Goal: Task Accomplishment & Management: Use online tool/utility

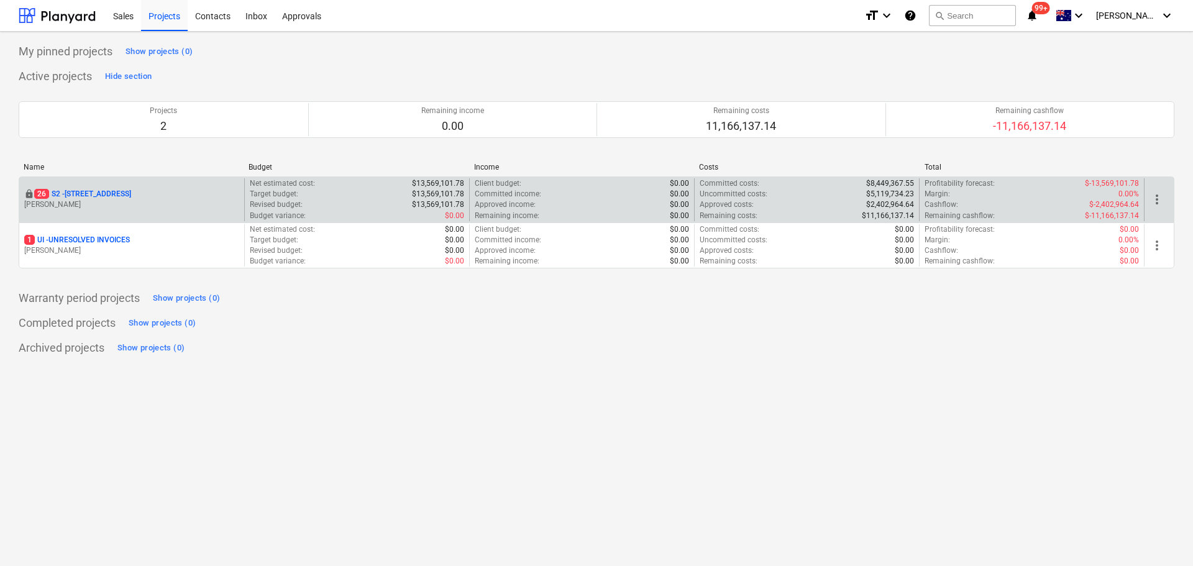
click at [124, 199] on p "[STREET_ADDRESS]" at bounding box center [82, 194] width 97 height 11
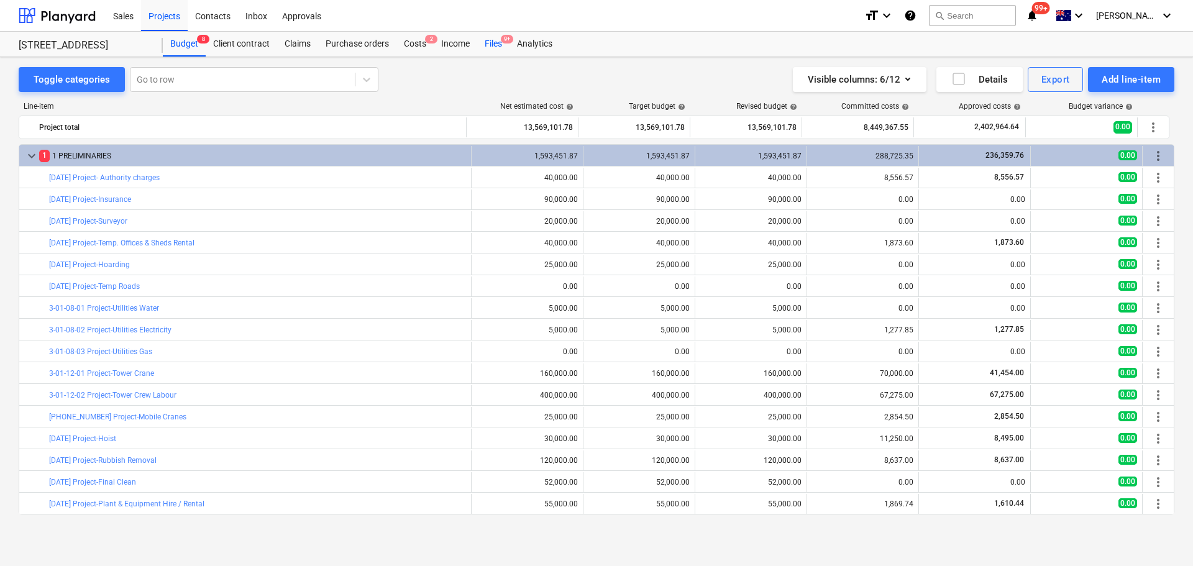
click at [486, 47] on div "Files 9+" at bounding box center [493, 44] width 32 height 25
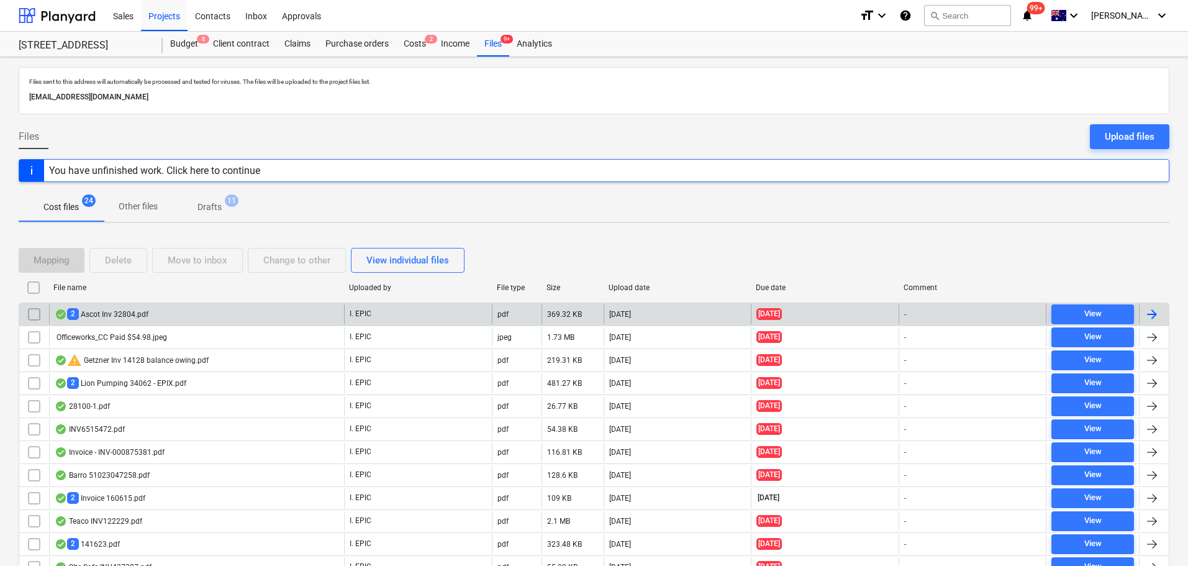
click at [322, 316] on div "2 Ascot Inv 32804.pdf" at bounding box center [196, 314] width 295 height 20
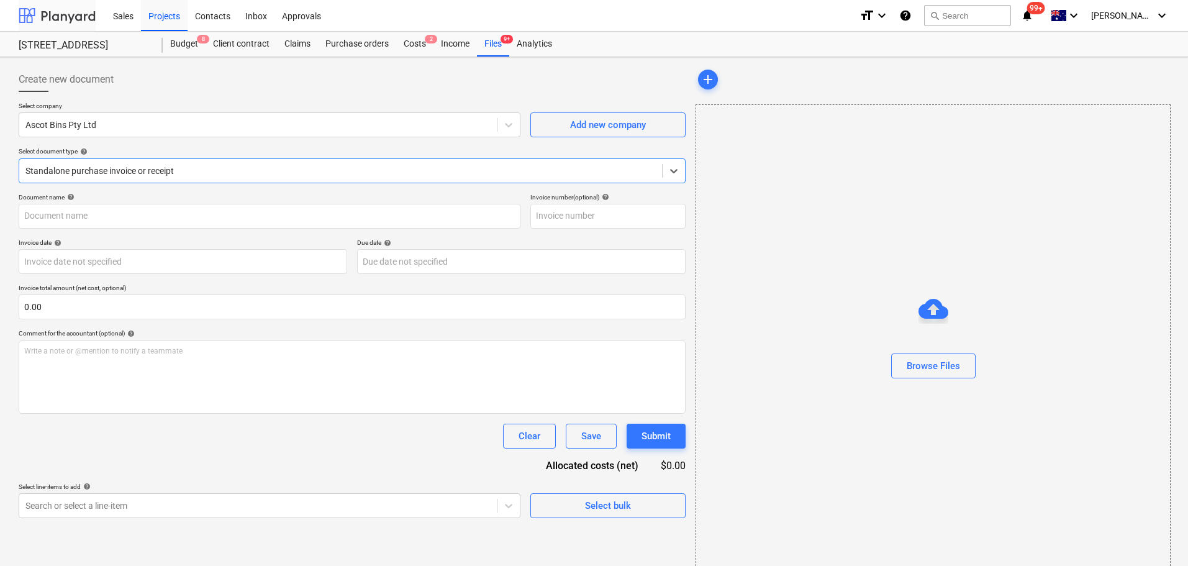
type input "32804"
type input "[DATE]"
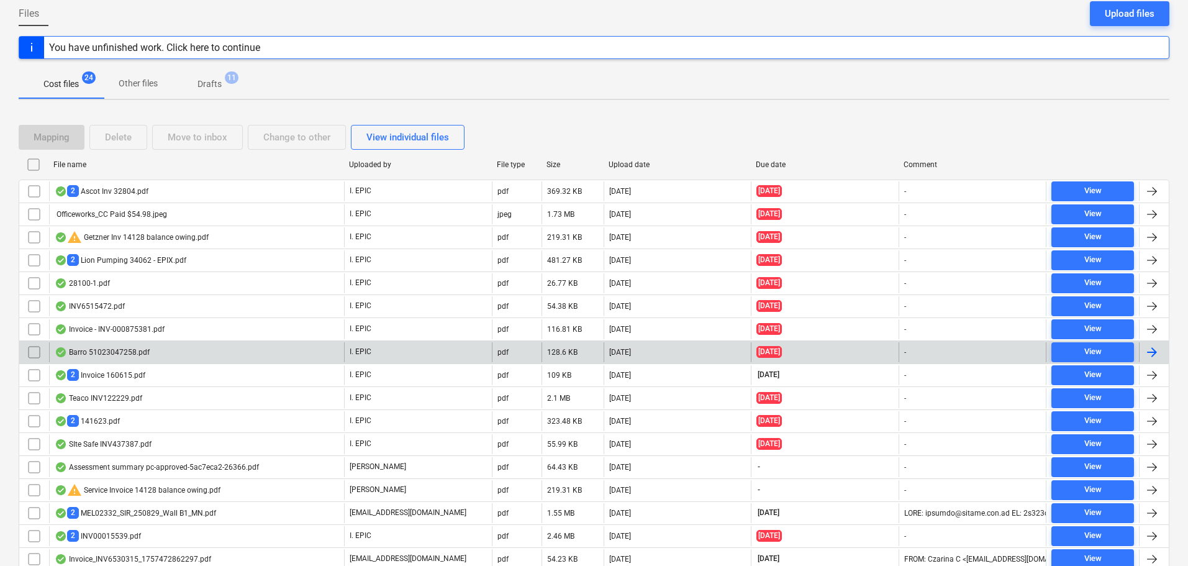
scroll to position [124, 0]
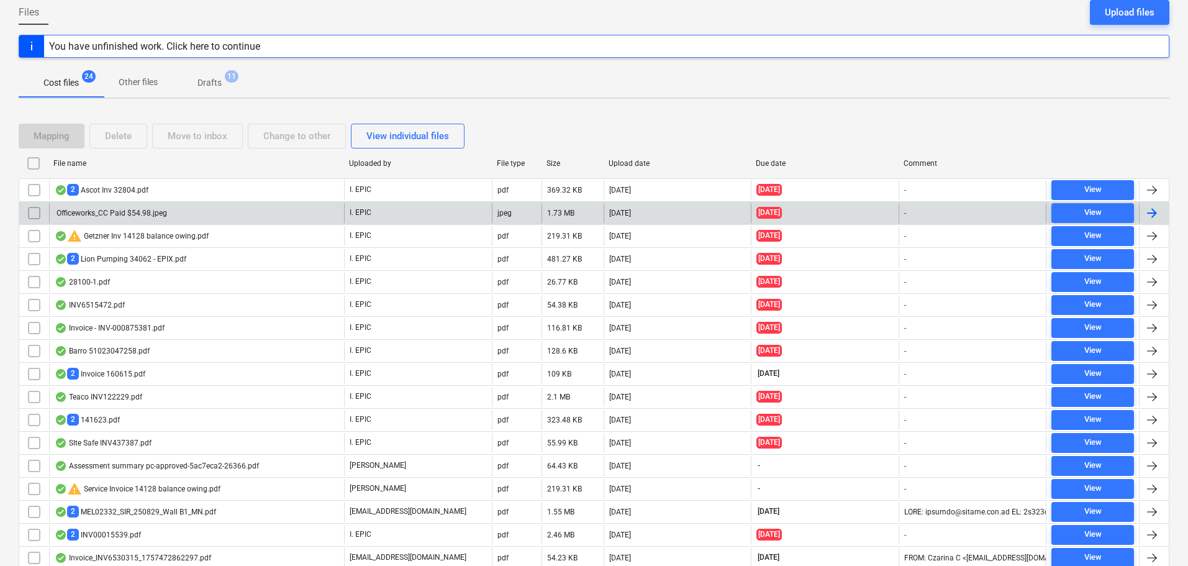
click at [281, 205] on div "Officeworks_CC Paid $54.98.jpeg" at bounding box center [196, 213] width 295 height 20
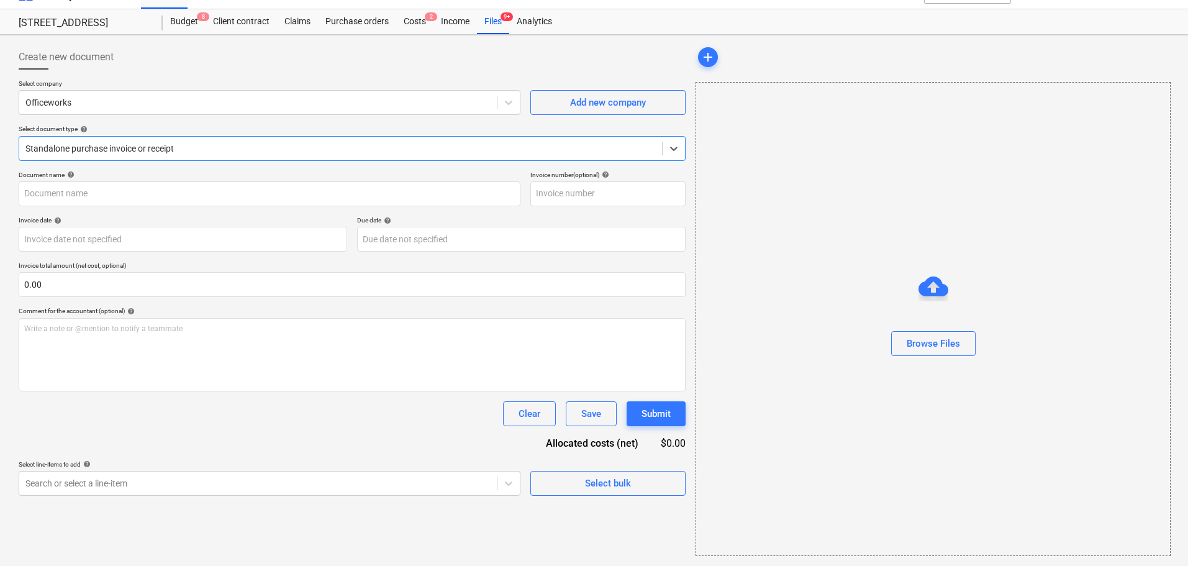
type input "Officeworks_CC Paid $54.98"
type input "[DATE]"
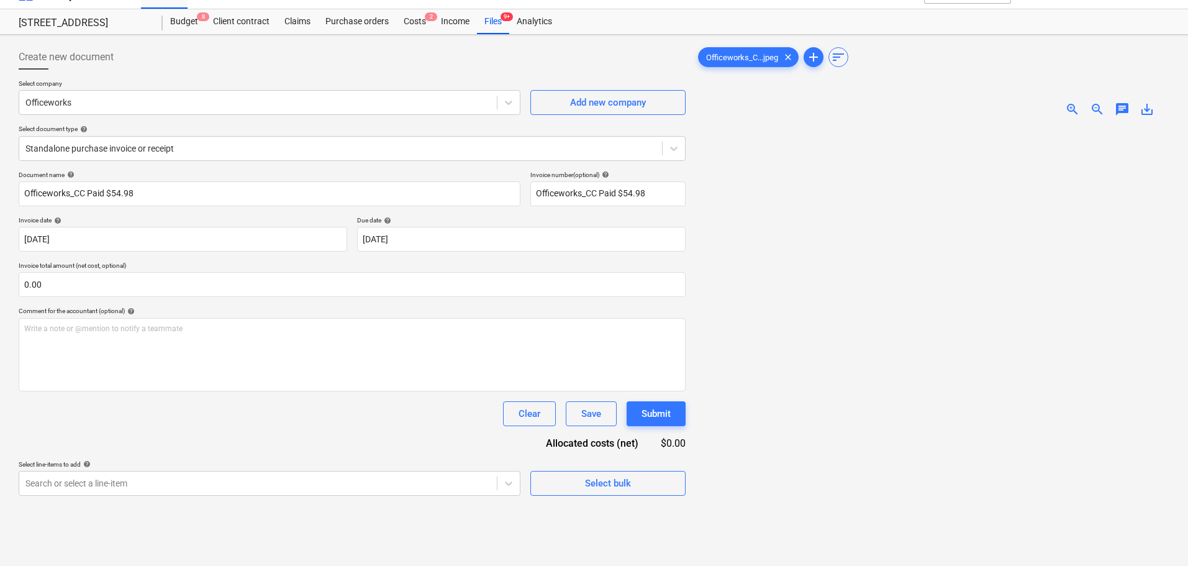
click at [235, 130] on div "Select document type help" at bounding box center [352, 129] width 667 height 8
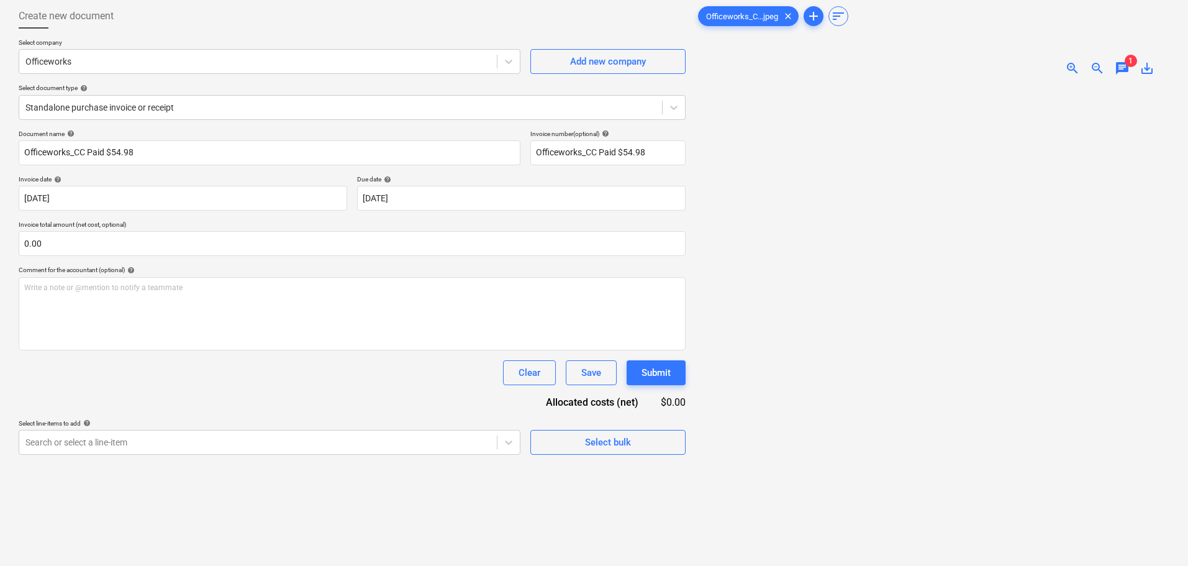
scroll to position [84, 0]
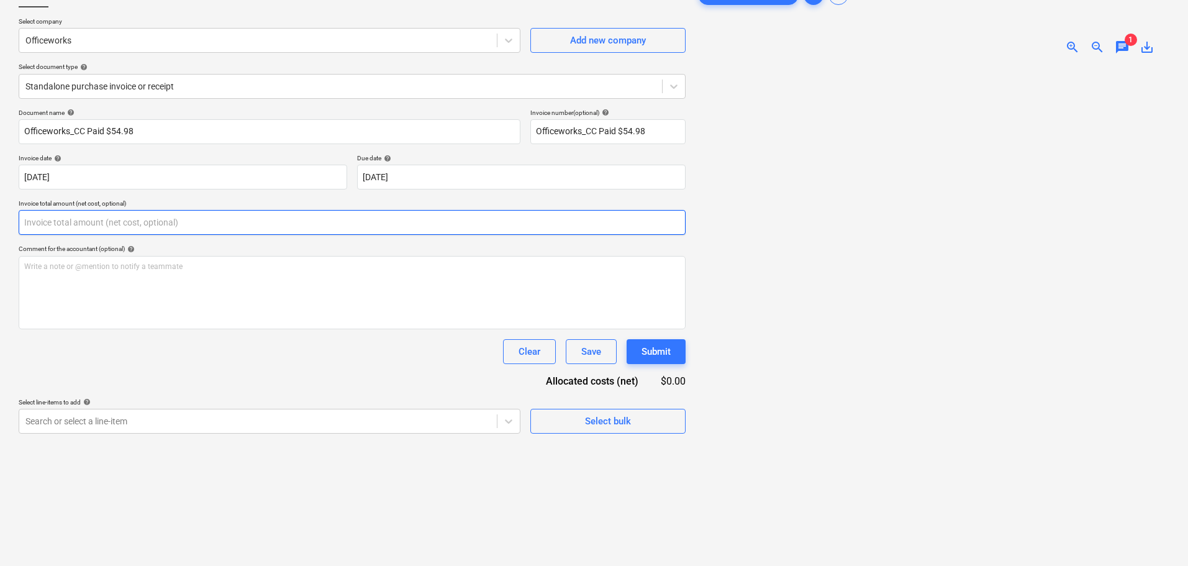
click at [288, 229] on input "text" at bounding box center [352, 222] width 667 height 25
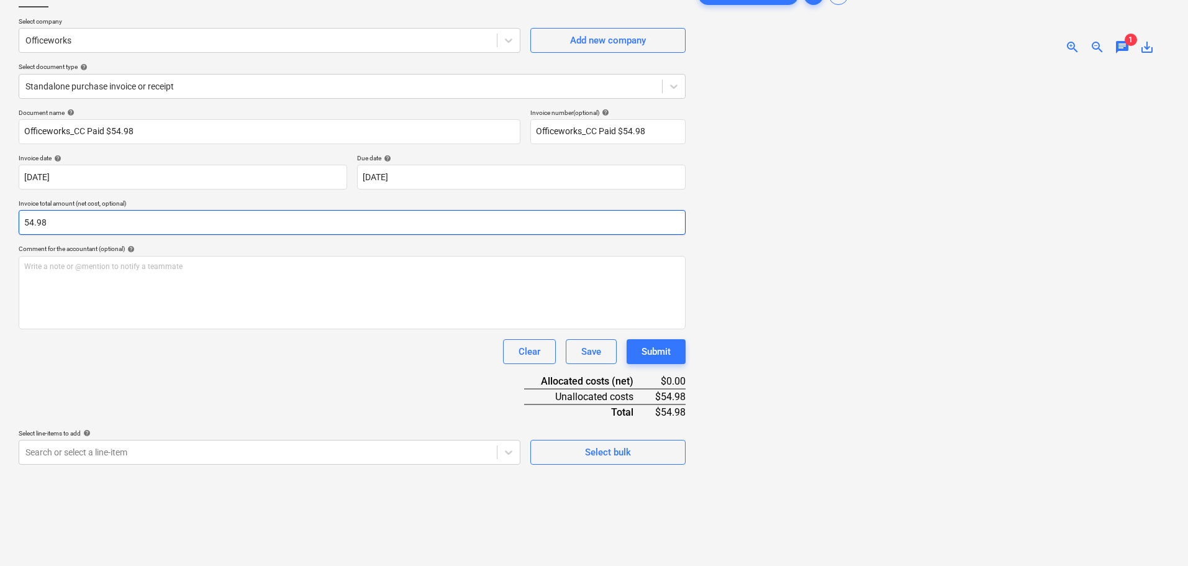
type input "54.98"
click at [288, 338] on div "Document name help Officeworks_CC Paid $54.98 Invoice number (optional) help Of…" at bounding box center [352, 287] width 667 height 356
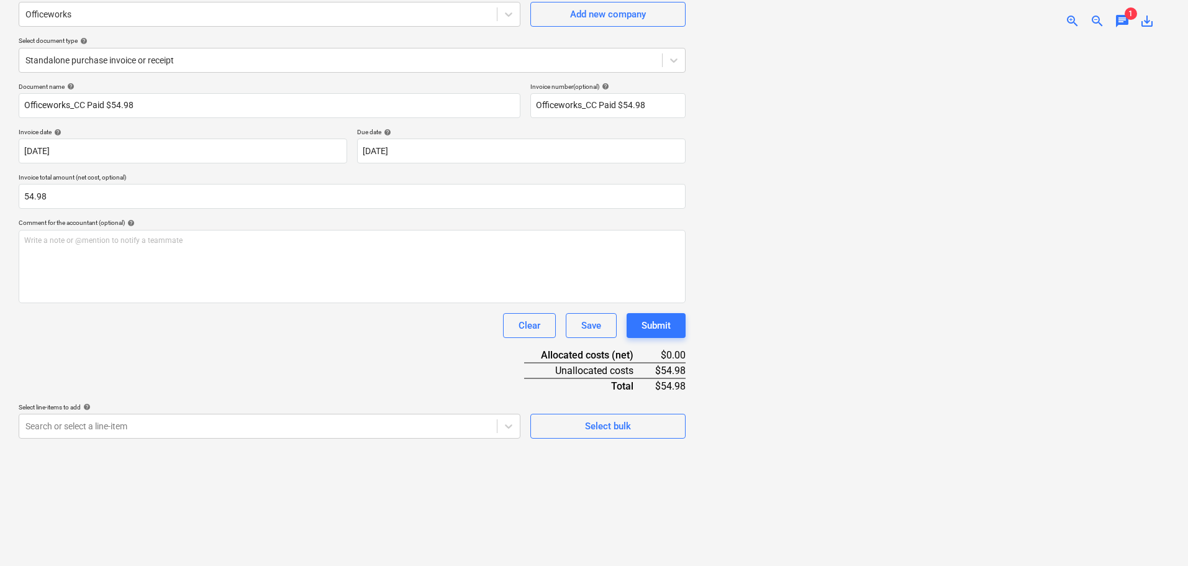
scroll to position [124, 0]
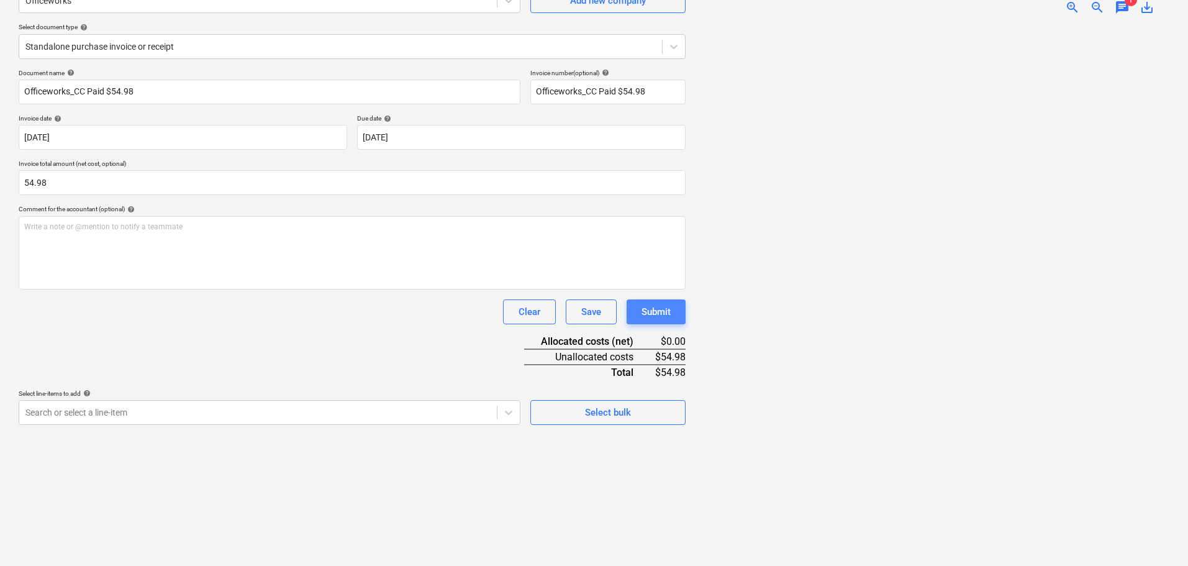
click at [667, 308] on div "Submit" at bounding box center [656, 312] width 29 height 16
click at [274, 403] on body "Sales Projects Contacts Inbox Approvals format_size keyboard_arrow_down help se…" at bounding box center [594, 159] width 1188 height 566
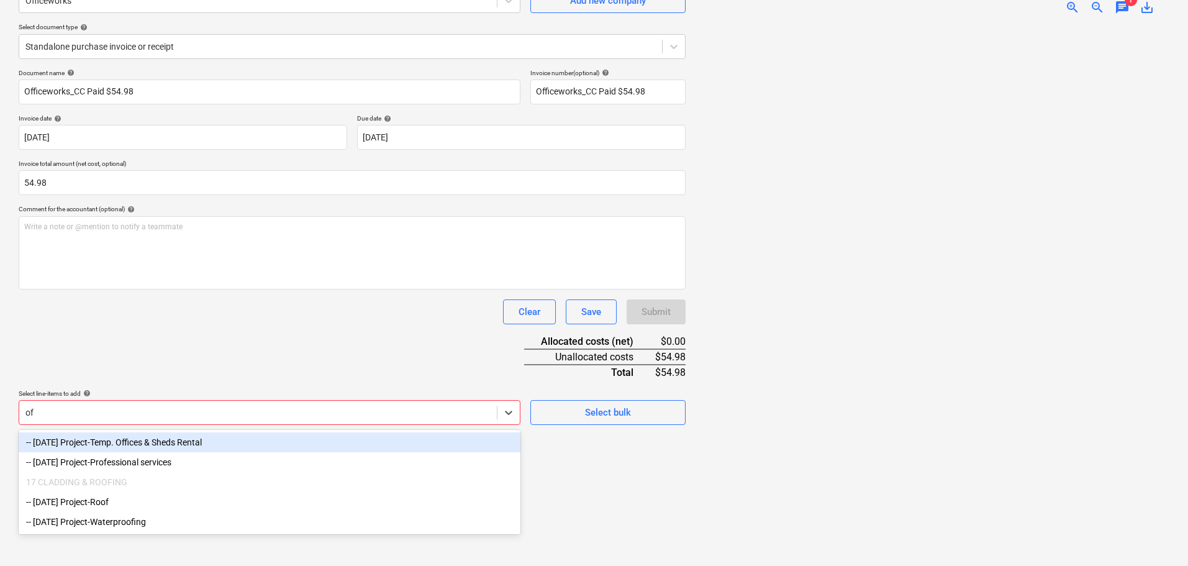
type input "o"
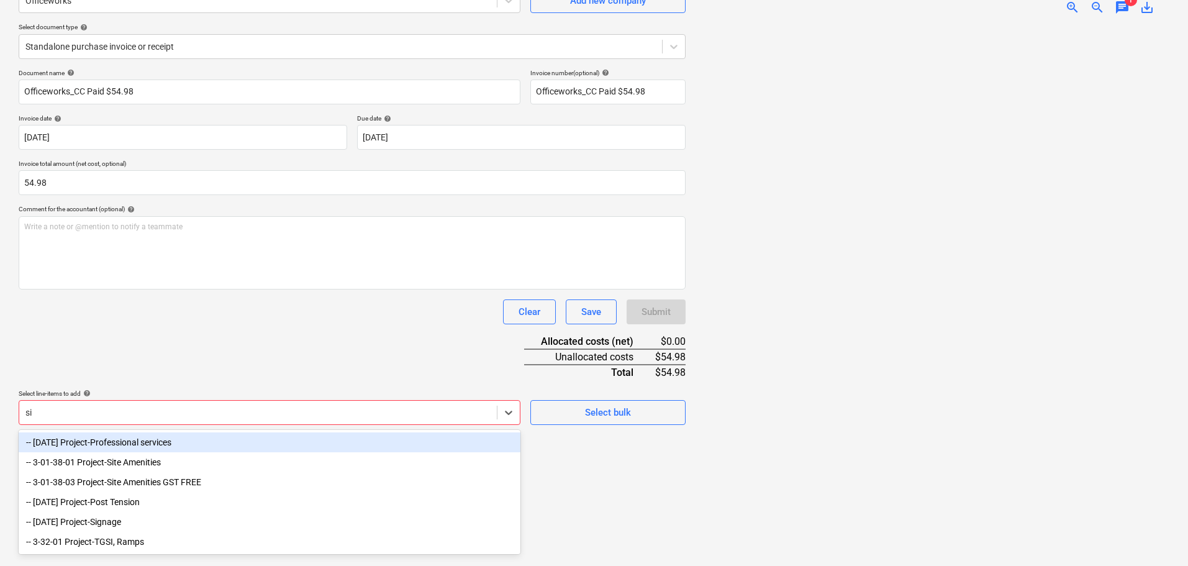
type input "sit"
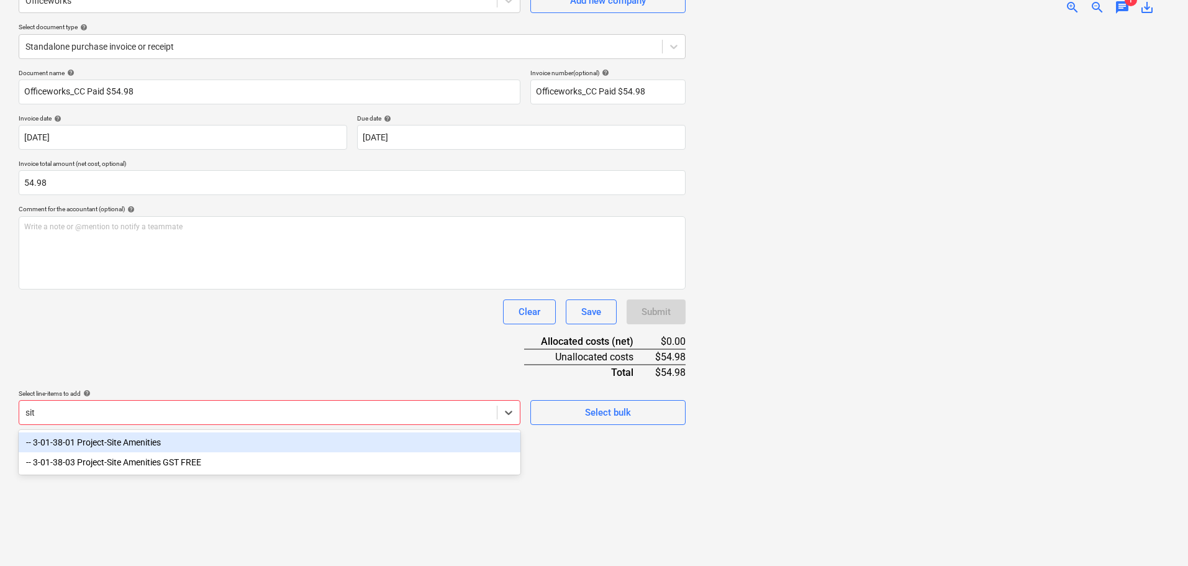
click at [209, 438] on div "-- 3-01-38-01 Project-Site Amenities" at bounding box center [270, 442] width 502 height 20
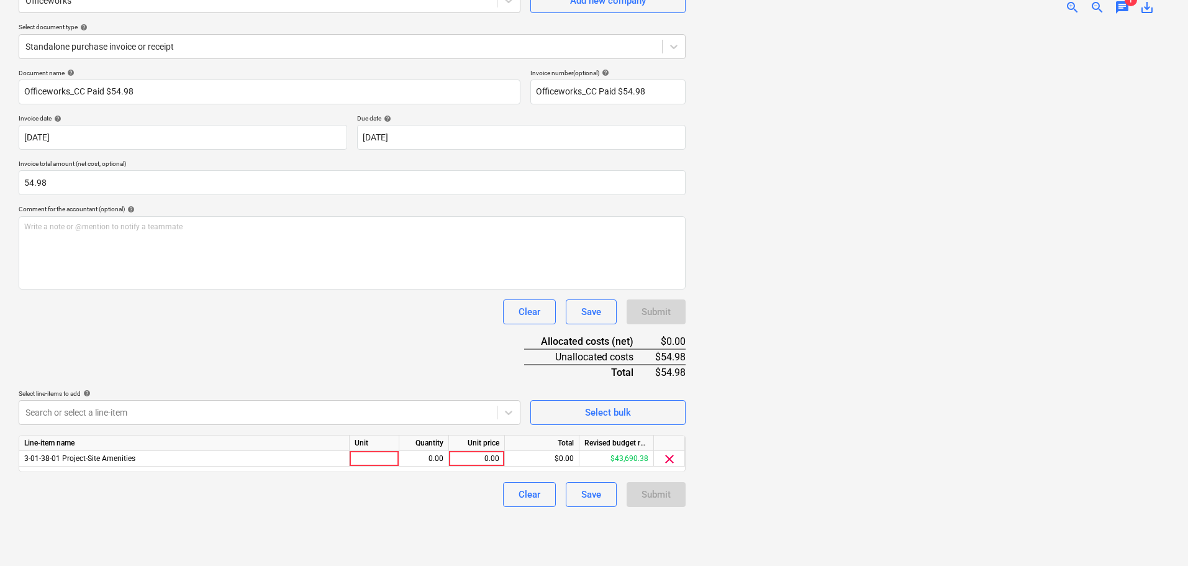
click at [389, 340] on div "Document name help Officeworks_CC Paid $54.98 Invoice number (optional) help Of…" at bounding box center [352, 288] width 667 height 438
click at [438, 453] on div "0.00" at bounding box center [423, 459] width 39 height 16
type input "54.98"
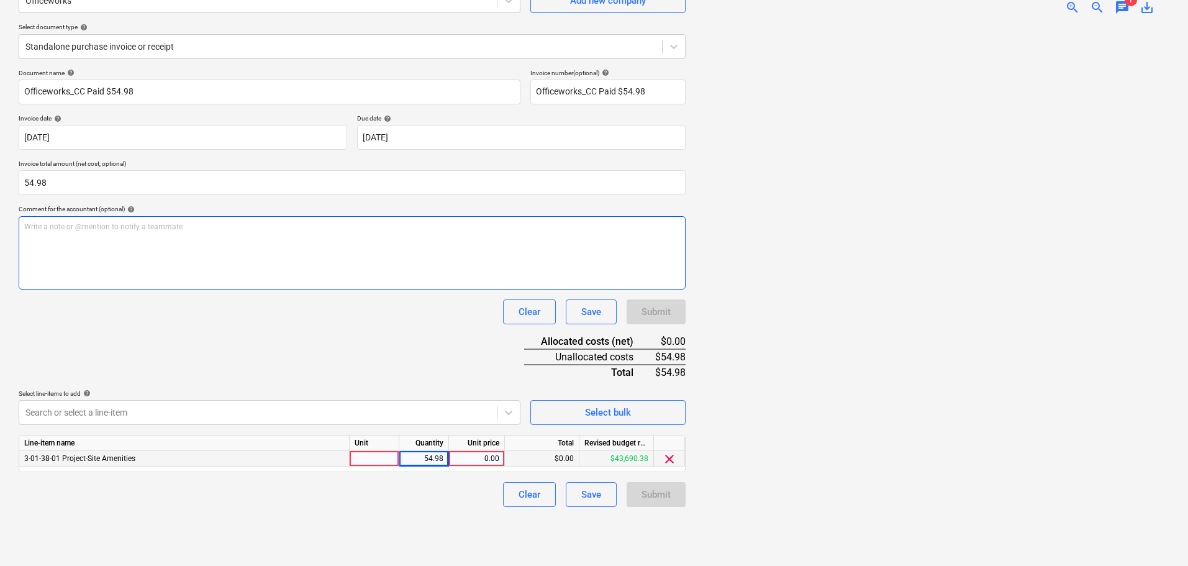
click at [270, 275] on div "Write a note or @mention to notify a teammate [PERSON_NAME]" at bounding box center [352, 252] width 667 height 73
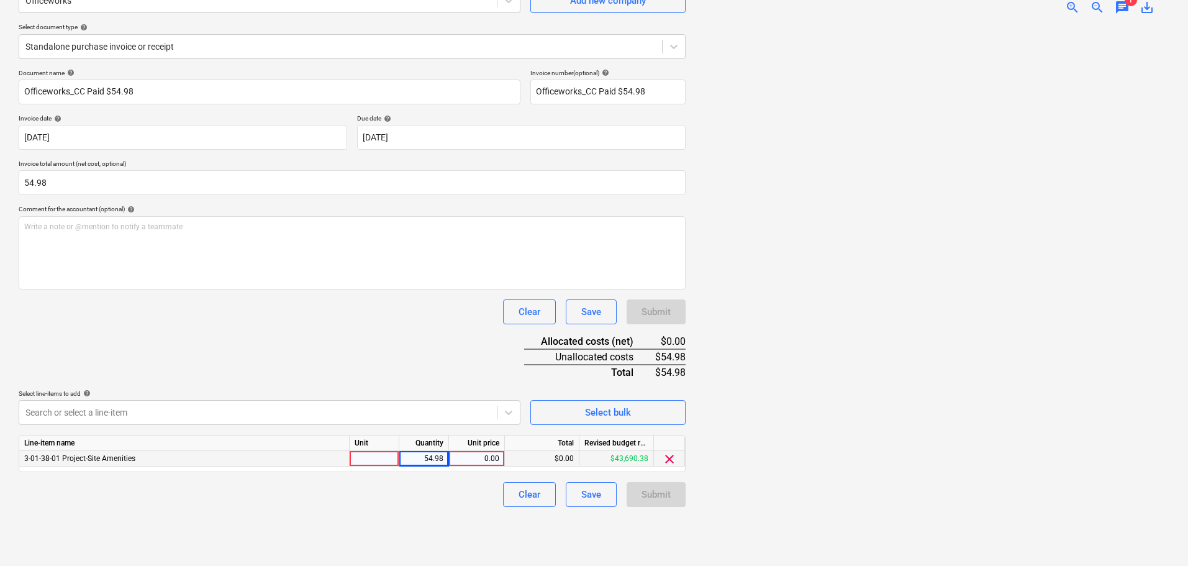
click at [425, 462] on div "54.98" at bounding box center [423, 459] width 39 height 16
click at [425, 462] on input "54.98" at bounding box center [423, 458] width 49 height 15
click at [484, 463] on div "0.00" at bounding box center [476, 459] width 45 height 16
type input "54.98"
click at [482, 365] on div "Document name help Officeworks_CC Paid $54.98 Invoice number (optional) help Of…" at bounding box center [352, 288] width 667 height 438
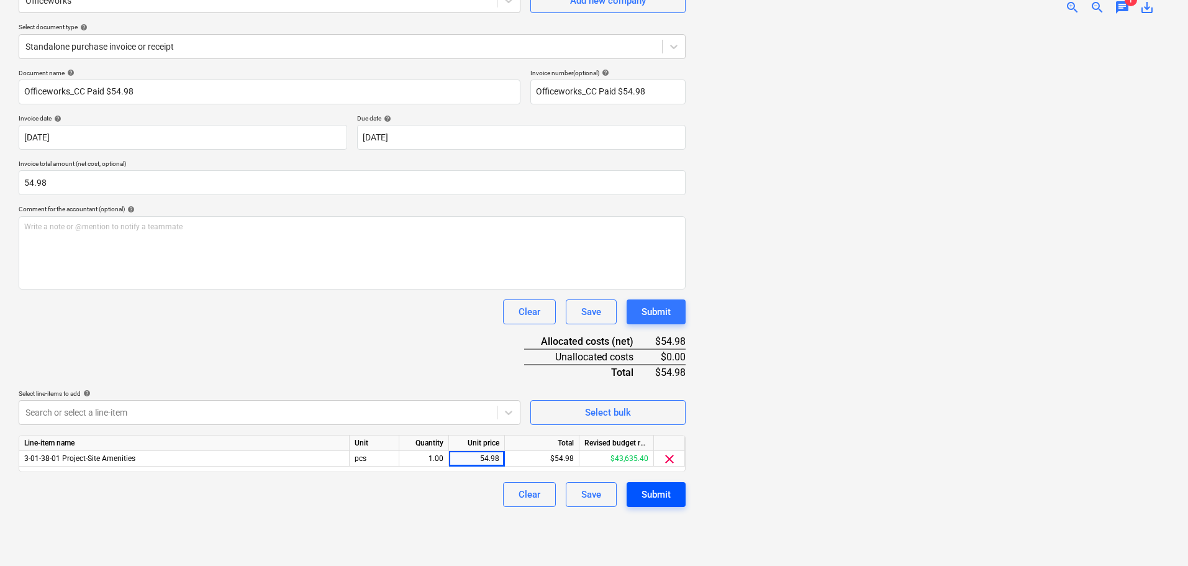
click at [663, 489] on div "Submit" at bounding box center [656, 494] width 29 height 16
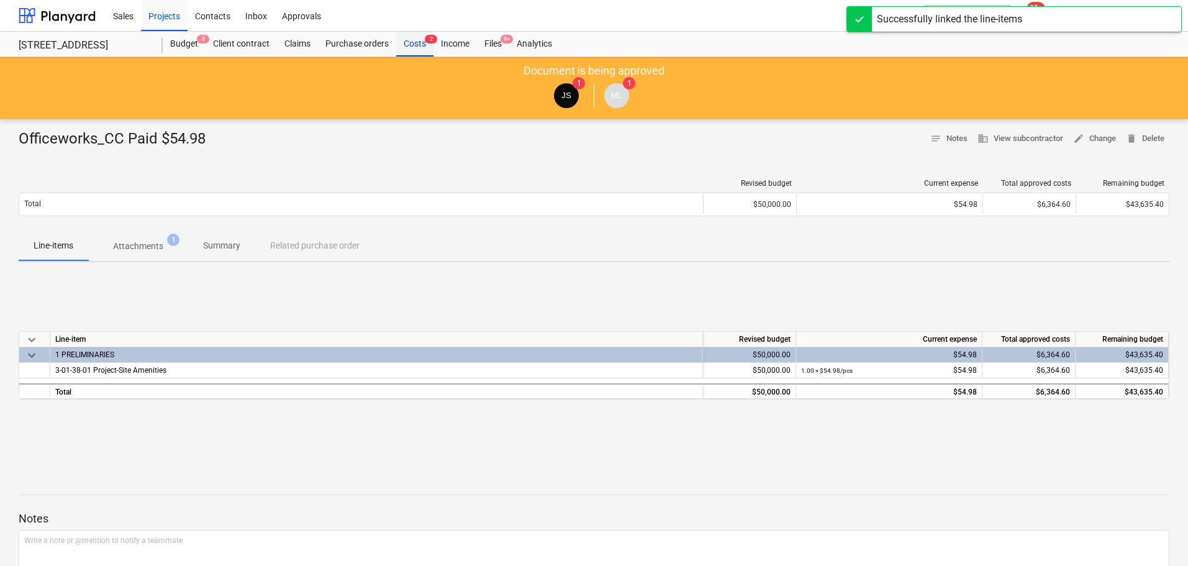
click at [415, 46] on div "Costs 2" at bounding box center [414, 44] width 37 height 25
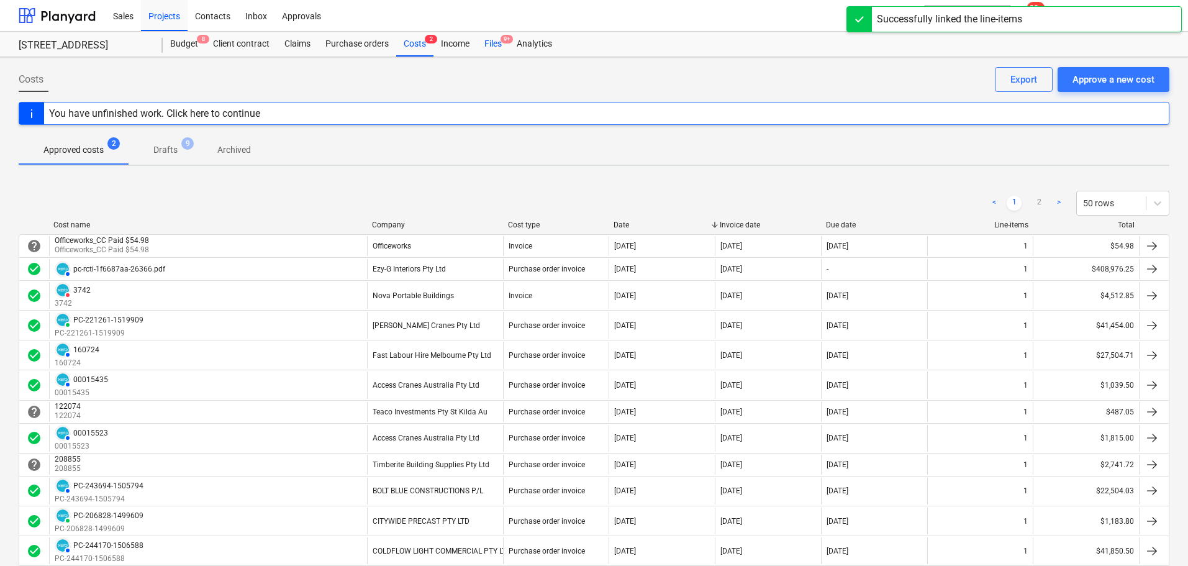
click at [478, 42] on div "Files 9+" at bounding box center [493, 44] width 32 height 25
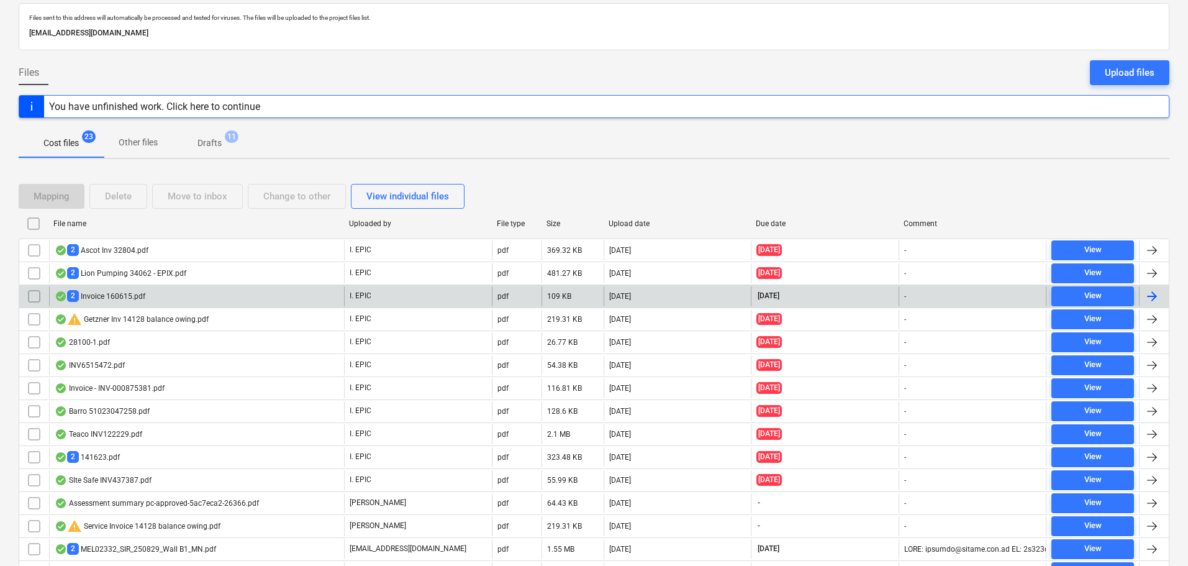
scroll to position [173, 0]
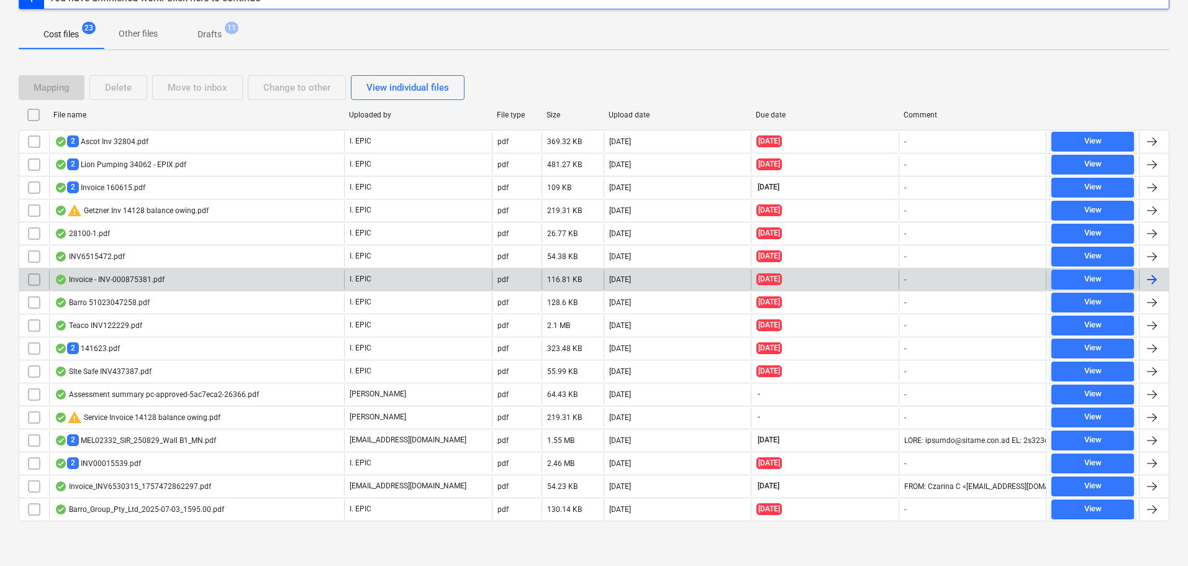
click at [121, 270] on div "Invoice - INV-000875381.pdf" at bounding box center [196, 280] width 295 height 20
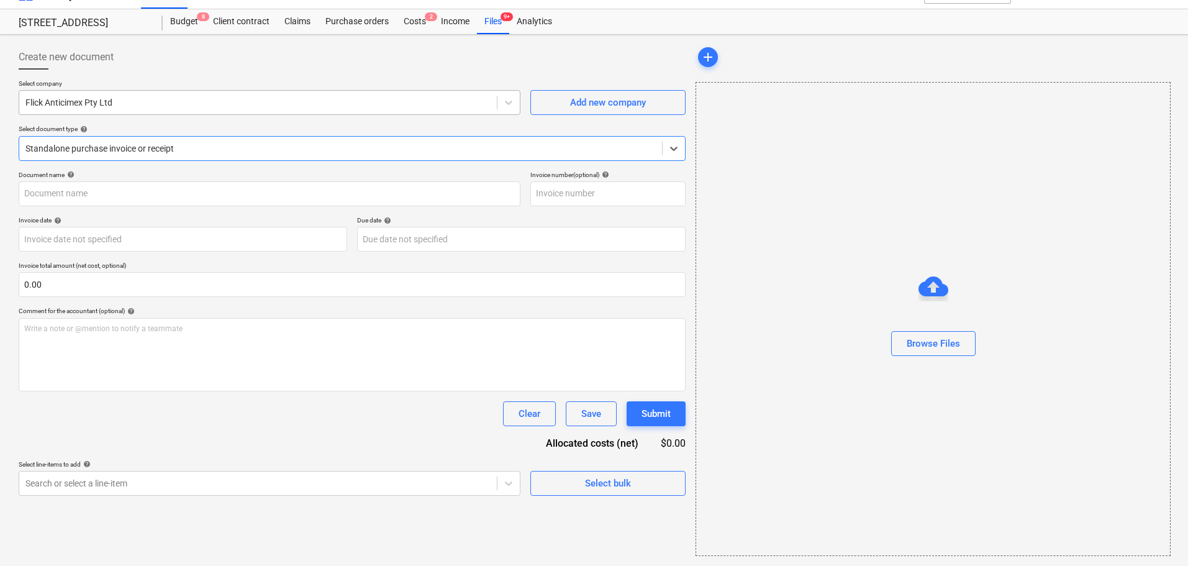
type input "INV-000875381"
type input "[DATE]"
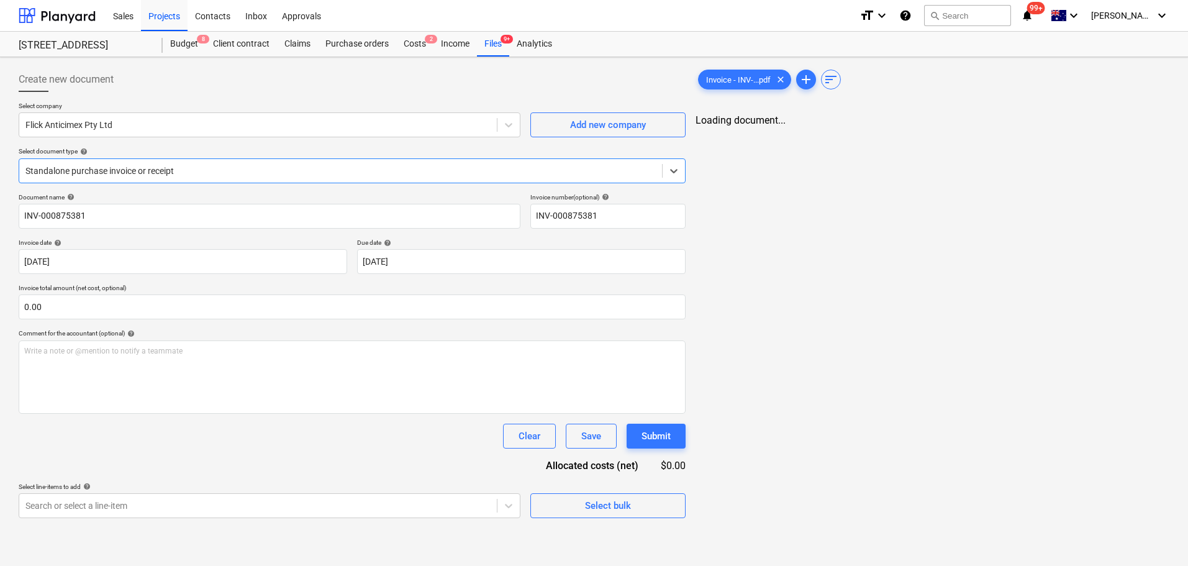
scroll to position [0, 0]
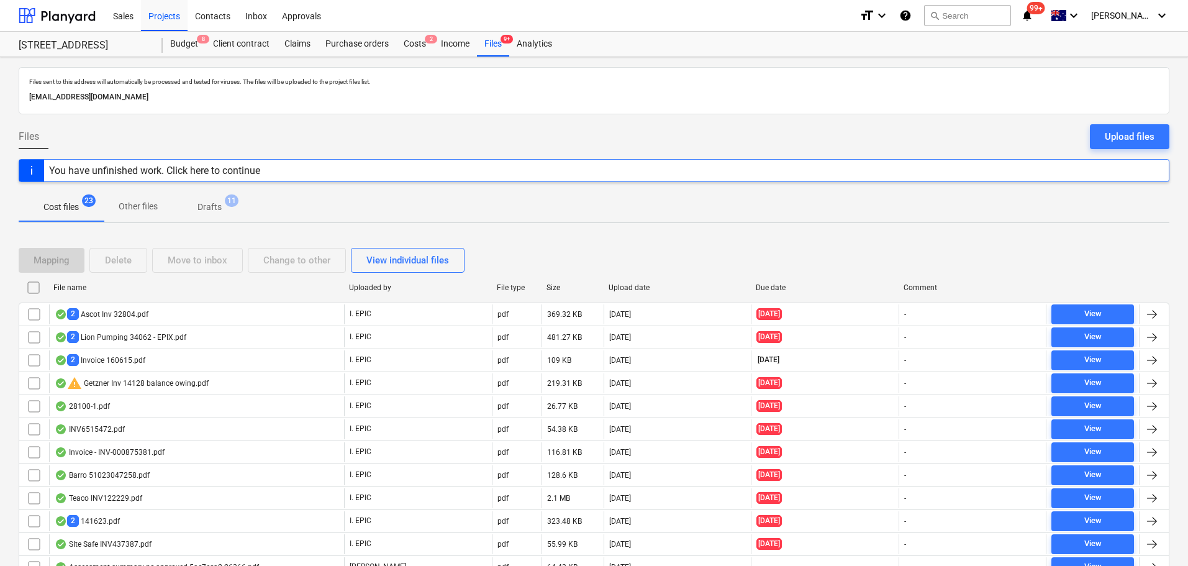
scroll to position [173, 0]
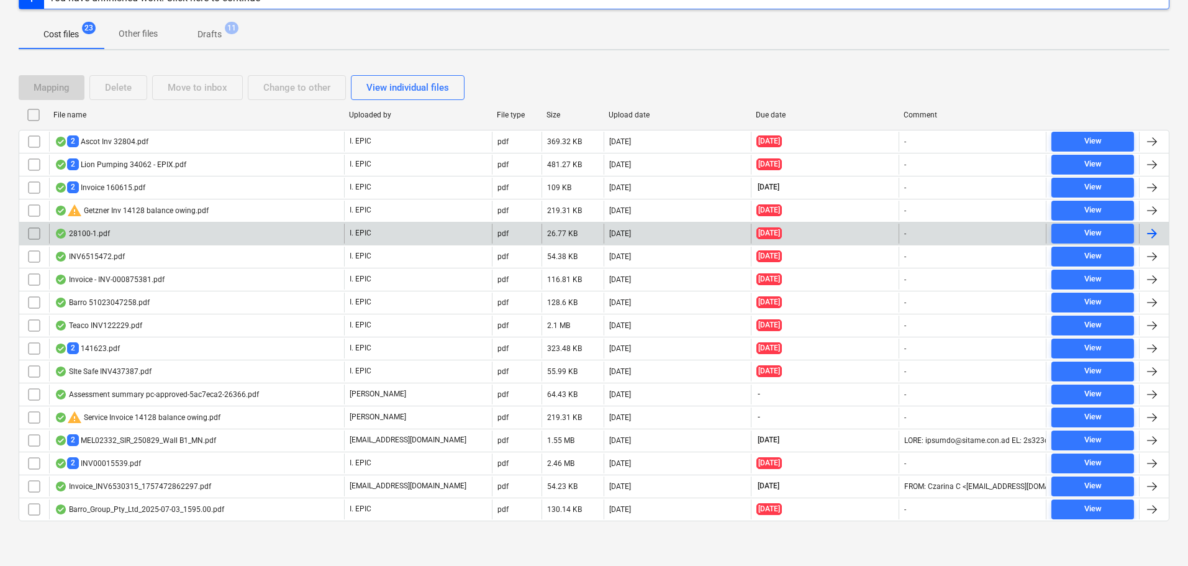
click at [419, 244] on div "28100-1.pdf I. EPIC pdf 26.77 KB [DATE] [DATE] - View" at bounding box center [594, 233] width 1151 height 23
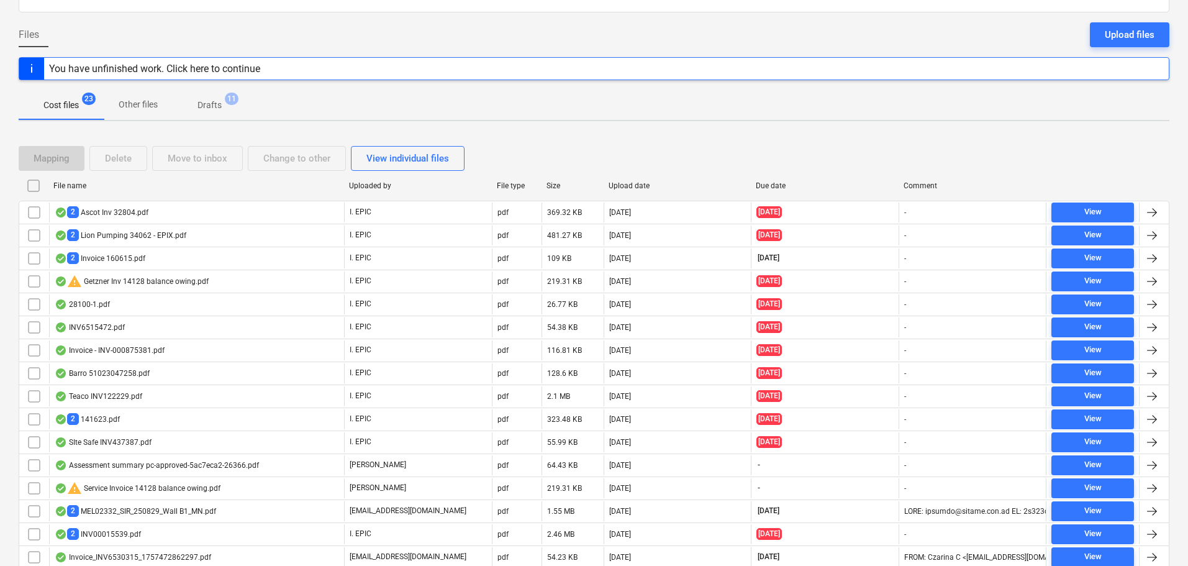
scroll to position [0, 0]
